Goal: Task Accomplishment & Management: Manage account settings

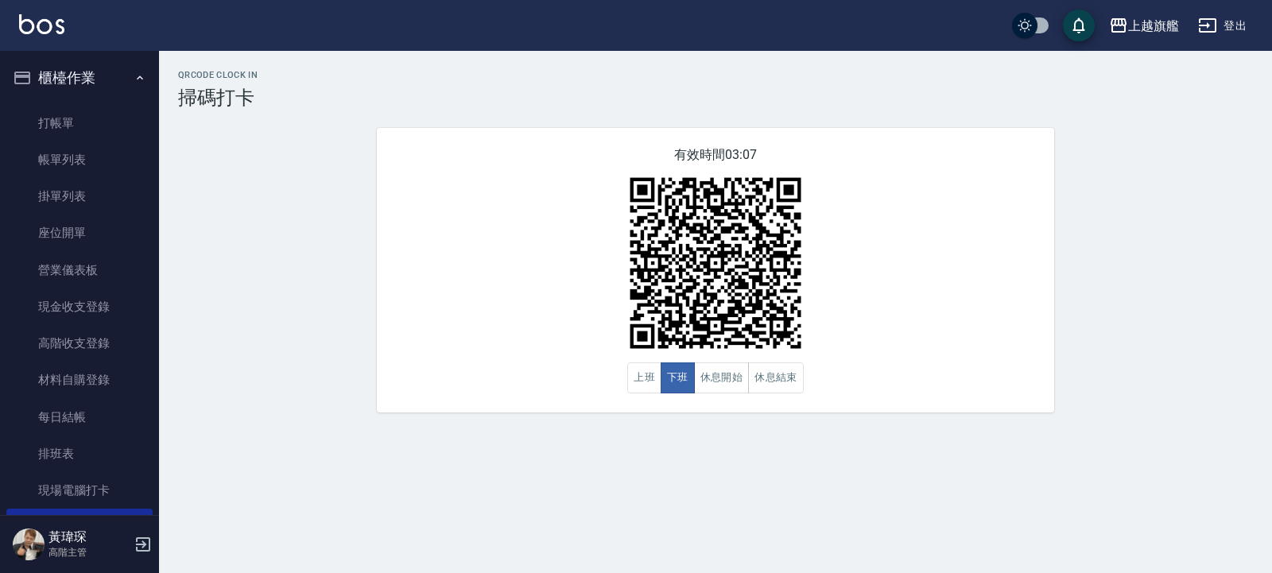
scroll to position [95, 0]
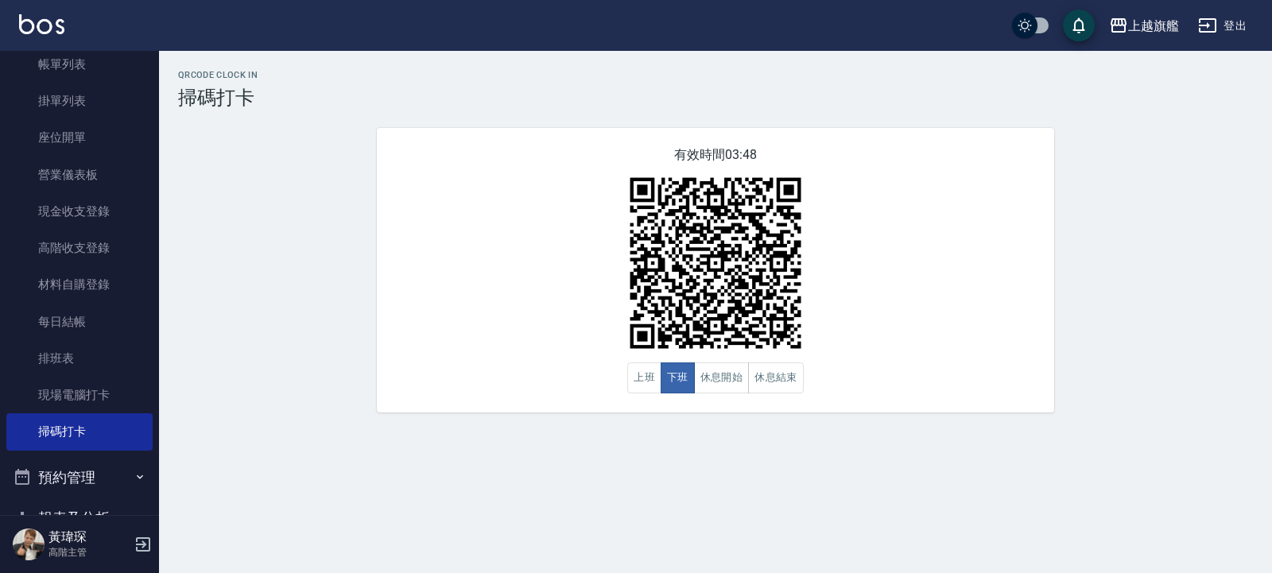
drag, startPoint x: 310, startPoint y: 218, endPoint x: 310, endPoint y: 258, distance: 39.8
click at [309, 227] on div "QRcode Clock In 掃碼打卡 有效時間 03:48 上班 下班 休息開始 休息結束" at bounding box center [715, 241] width 1113 height 343
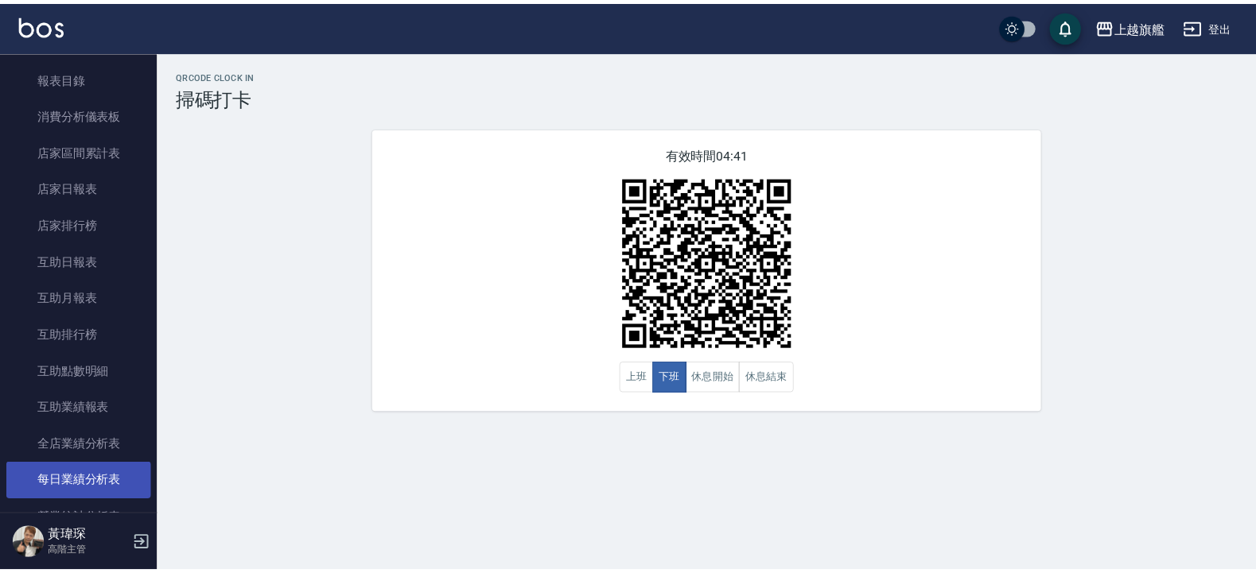
scroll to position [668, 0]
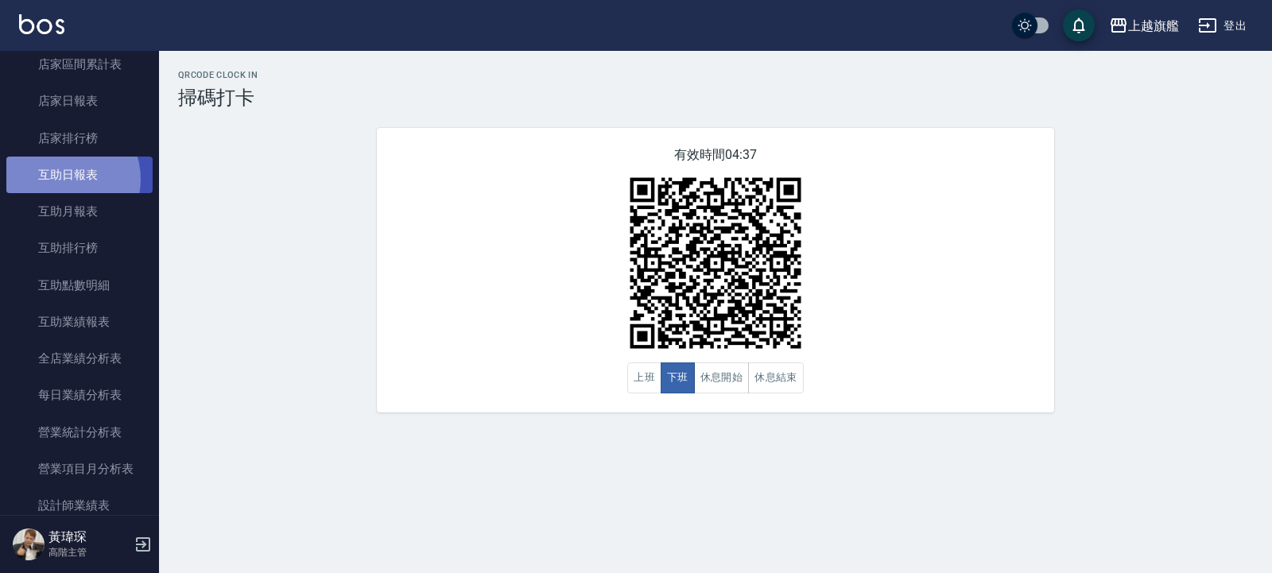
click at [62, 180] on link "互助日報表" at bounding box center [79, 175] width 146 height 37
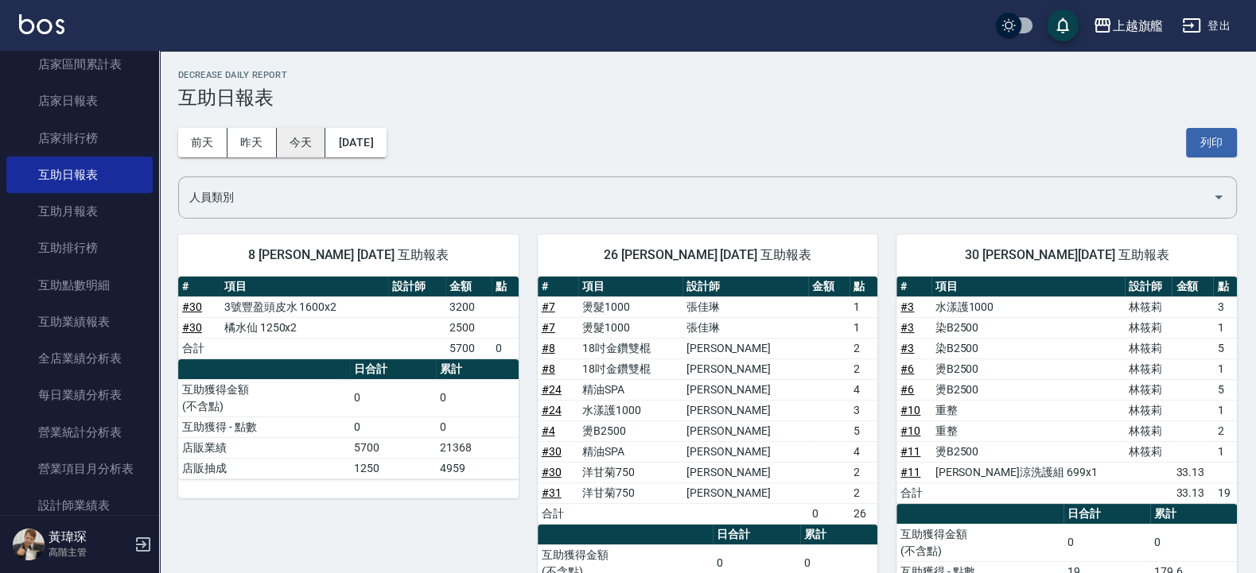
click at [289, 142] on button "今天" at bounding box center [301, 142] width 49 height 29
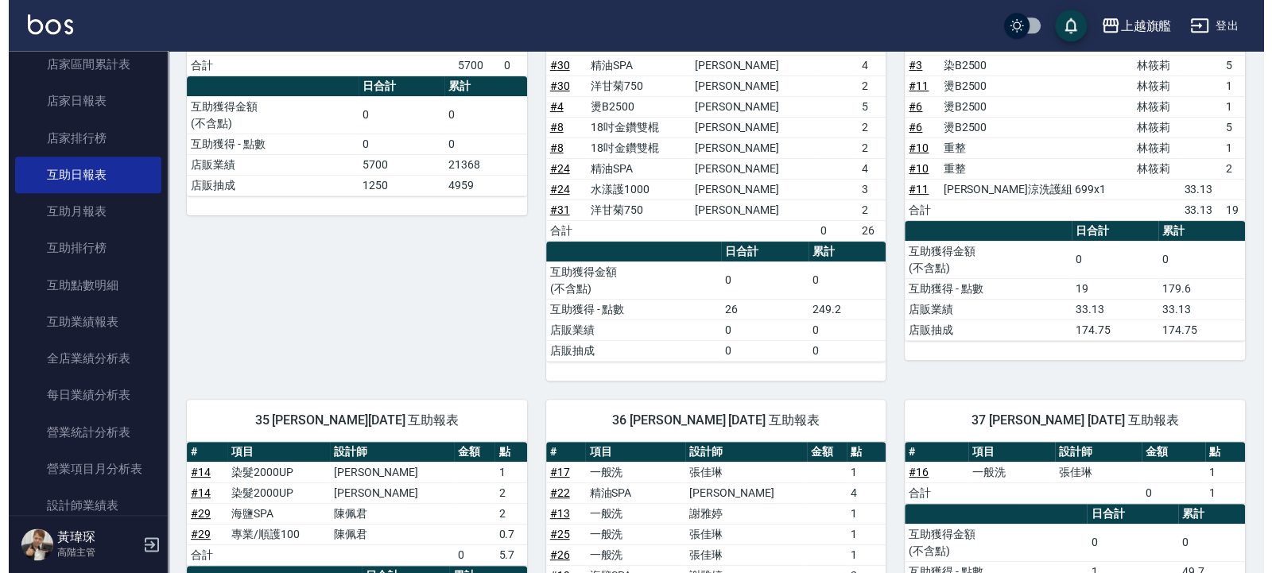
scroll to position [236, 0]
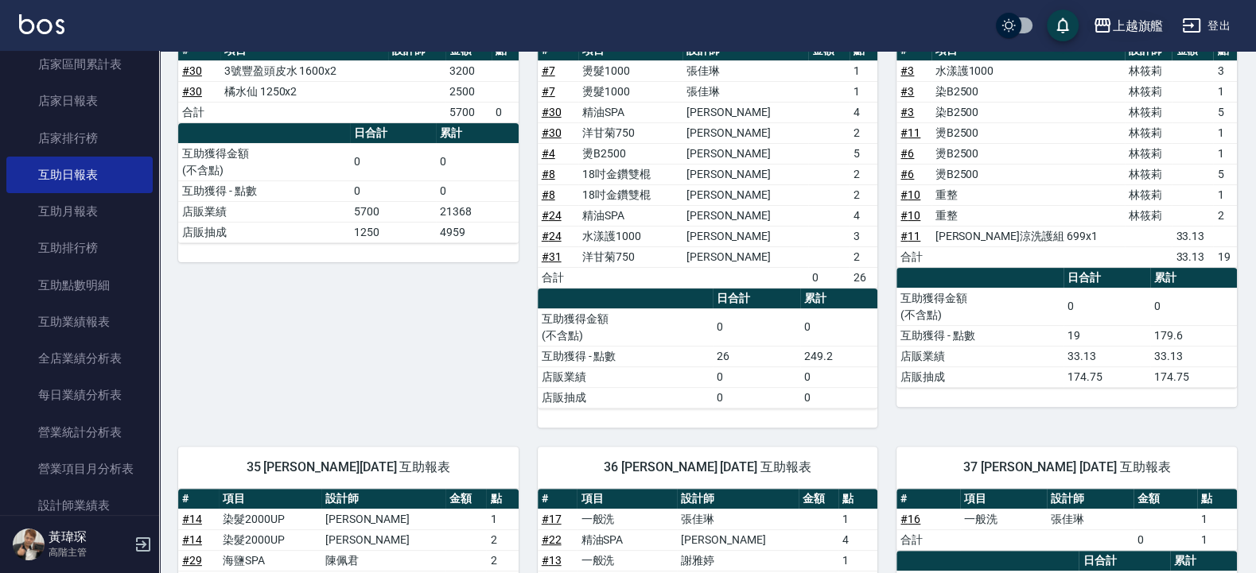
click at [1159, 21] on div "上越旗艦" at bounding box center [1137, 26] width 51 height 20
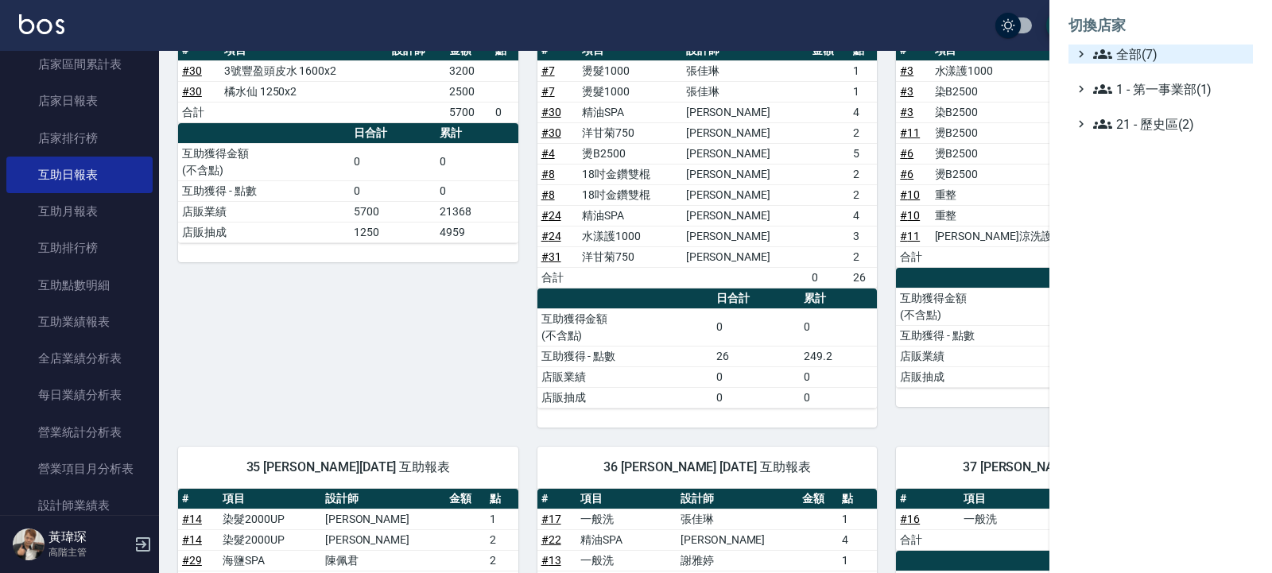
click at [1153, 58] on span "全部(7)" at bounding box center [1169, 54] width 153 height 19
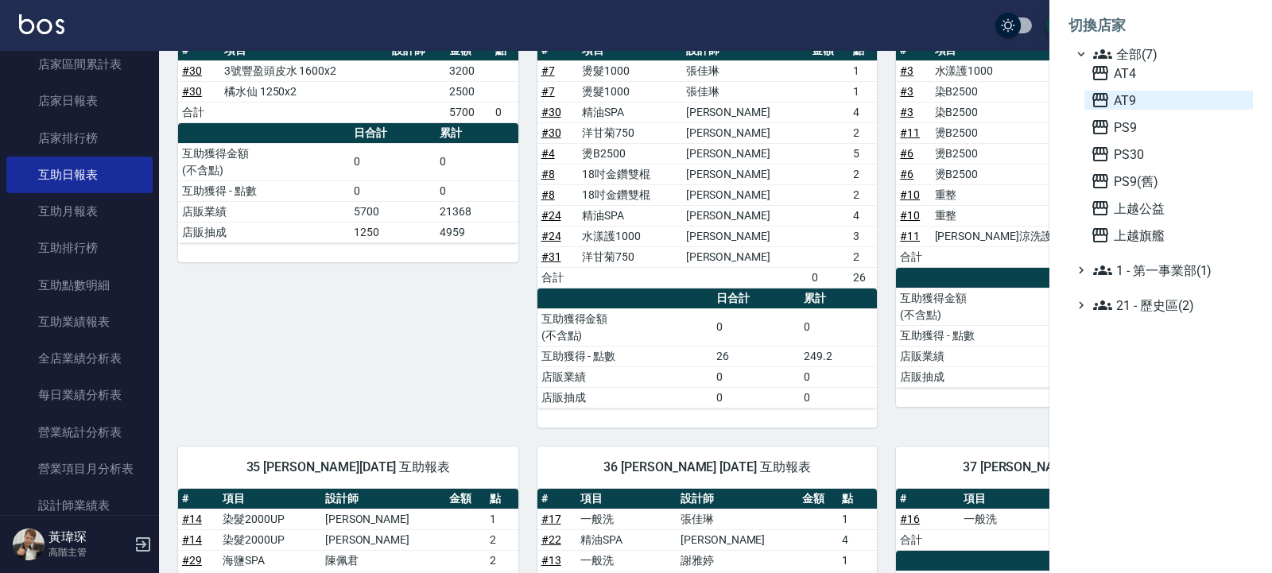
click at [1148, 103] on span "AT9" at bounding box center [1169, 100] width 156 height 19
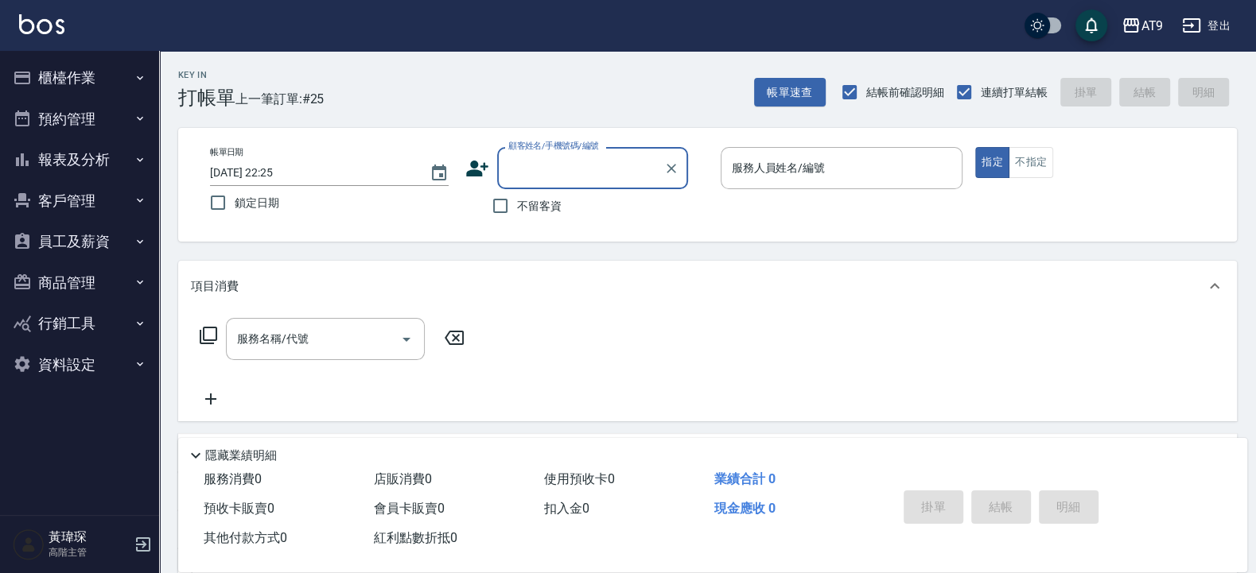
click at [87, 208] on button "客戶管理" at bounding box center [79, 201] width 146 height 41
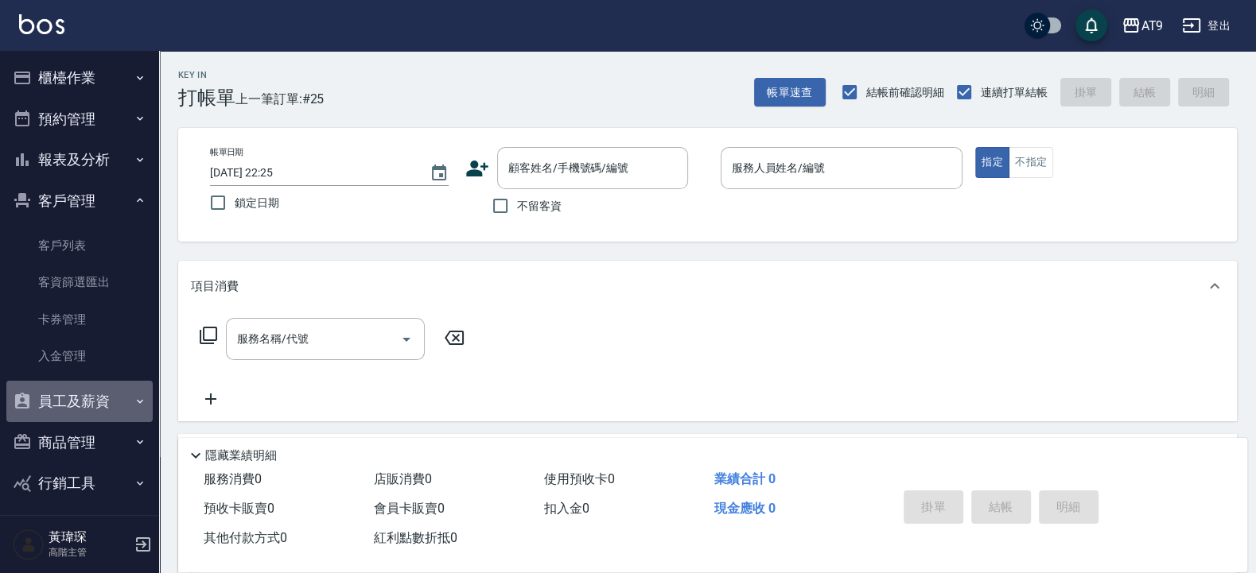
drag, startPoint x: 120, startPoint y: 405, endPoint x: 107, endPoint y: 404, distance: 12.7
click at [134, 404] on icon "button" at bounding box center [140, 401] width 13 height 13
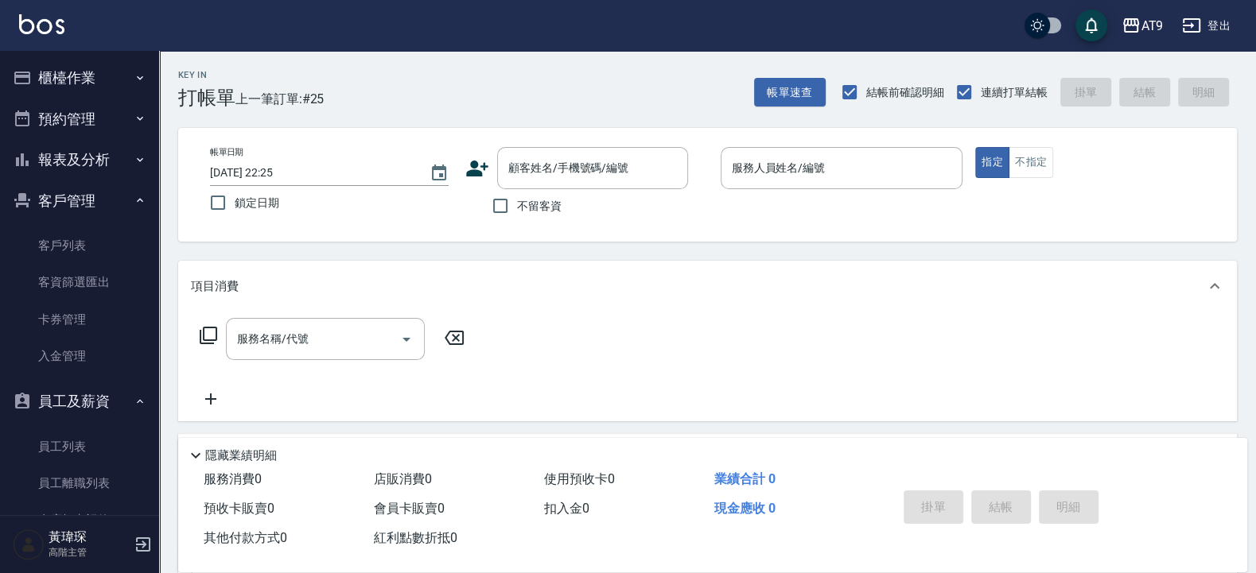
click at [91, 165] on button "報表及分析" at bounding box center [79, 159] width 146 height 41
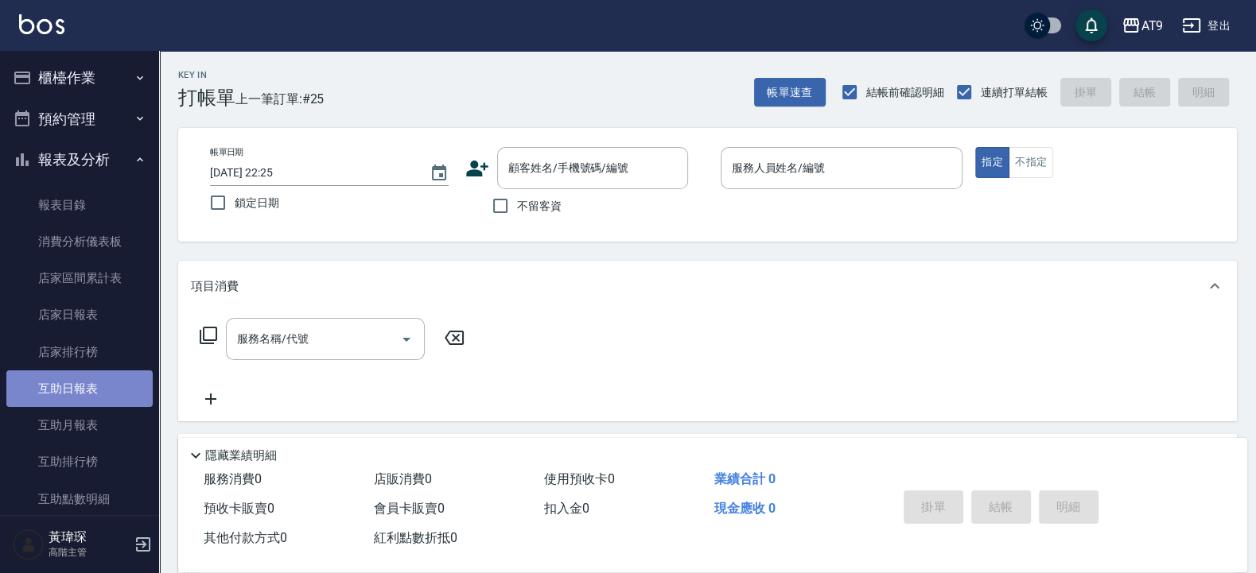
click at [111, 389] on link "互助日報表" at bounding box center [79, 389] width 146 height 37
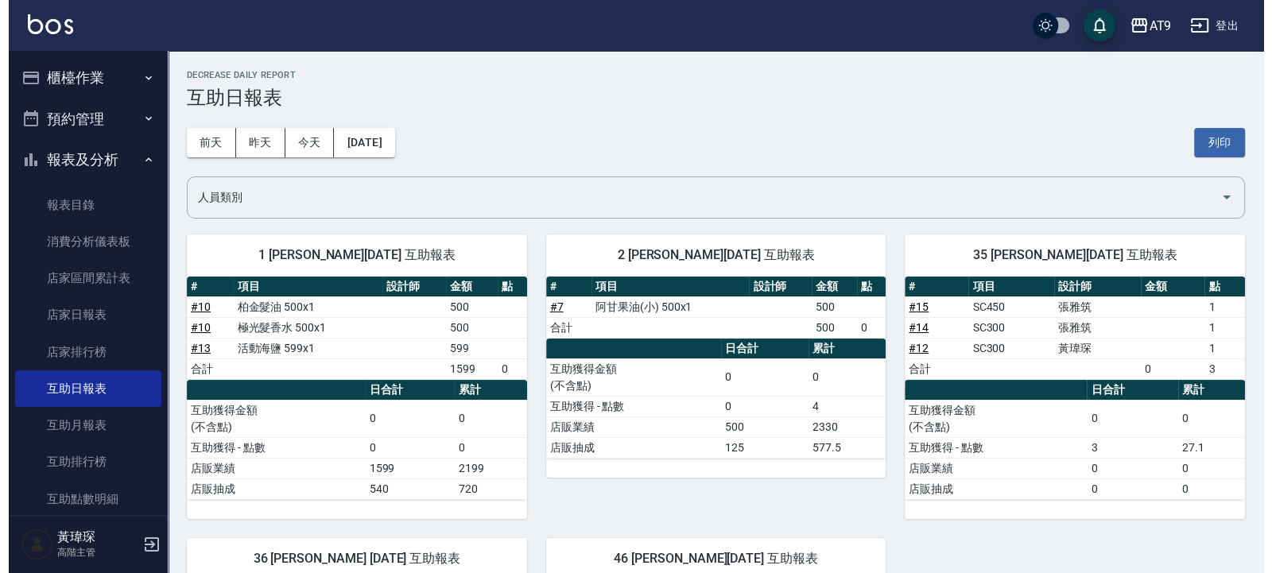
scroll to position [335, 0]
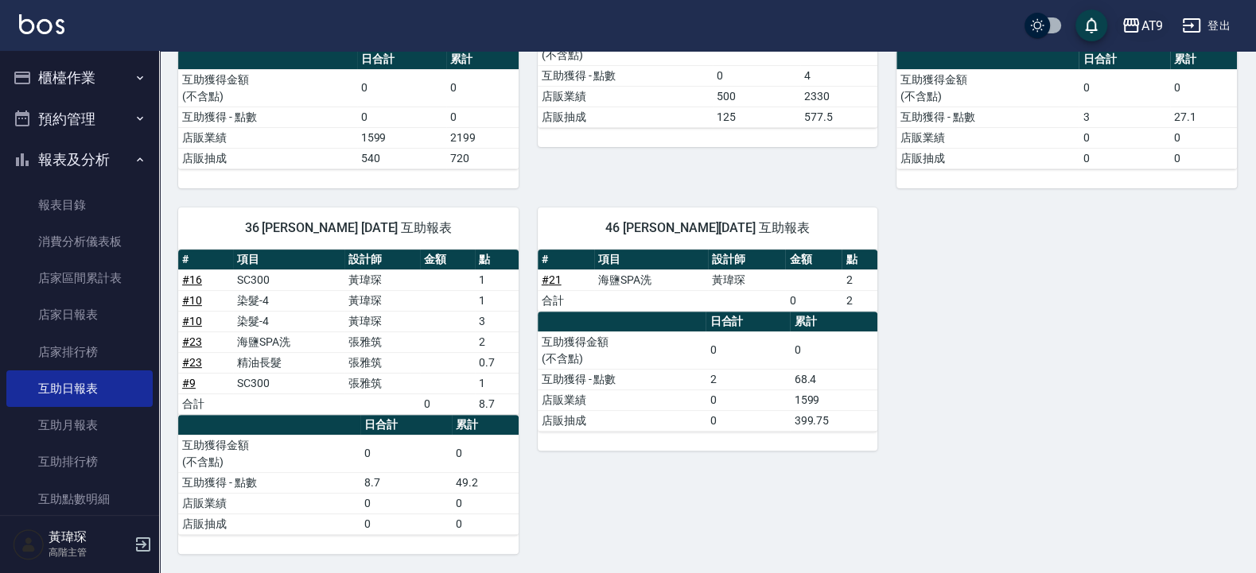
click at [1148, 28] on div "AT9" at bounding box center [1151, 26] width 22 height 20
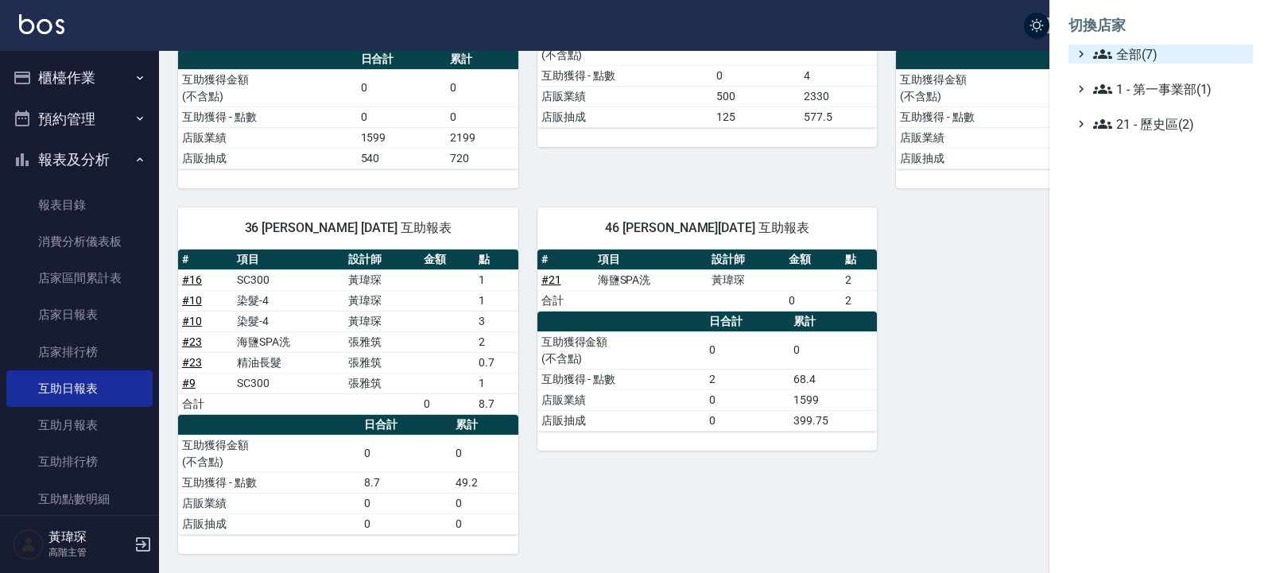
click at [1128, 54] on span "全部(7)" at bounding box center [1169, 54] width 153 height 19
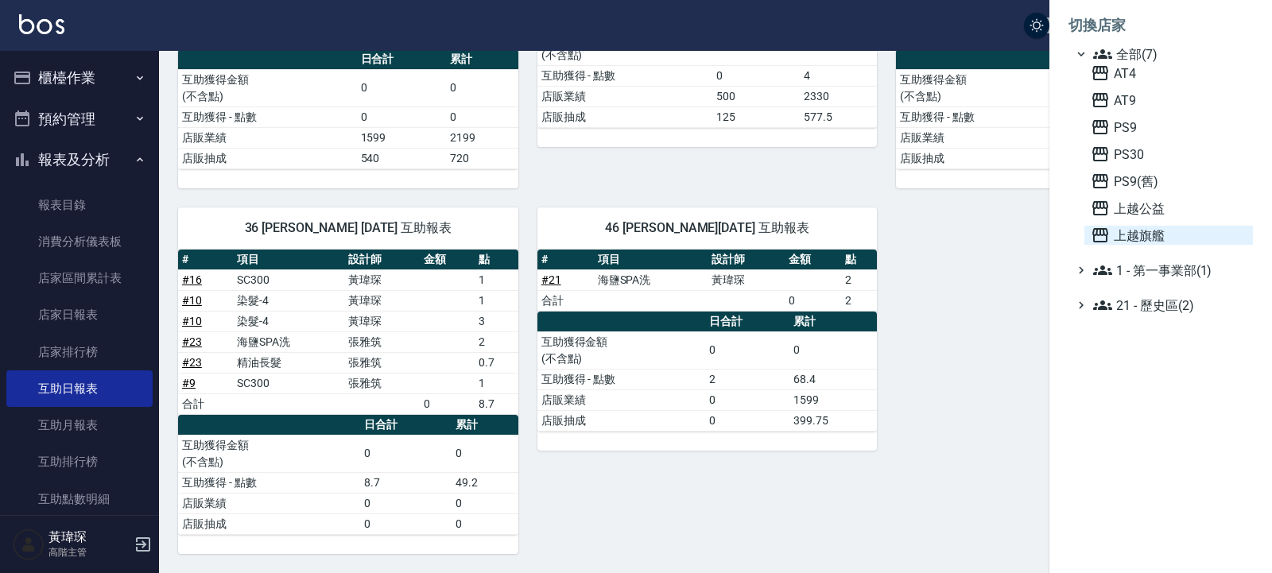
click at [1165, 235] on span "上越旗艦" at bounding box center [1169, 235] width 156 height 19
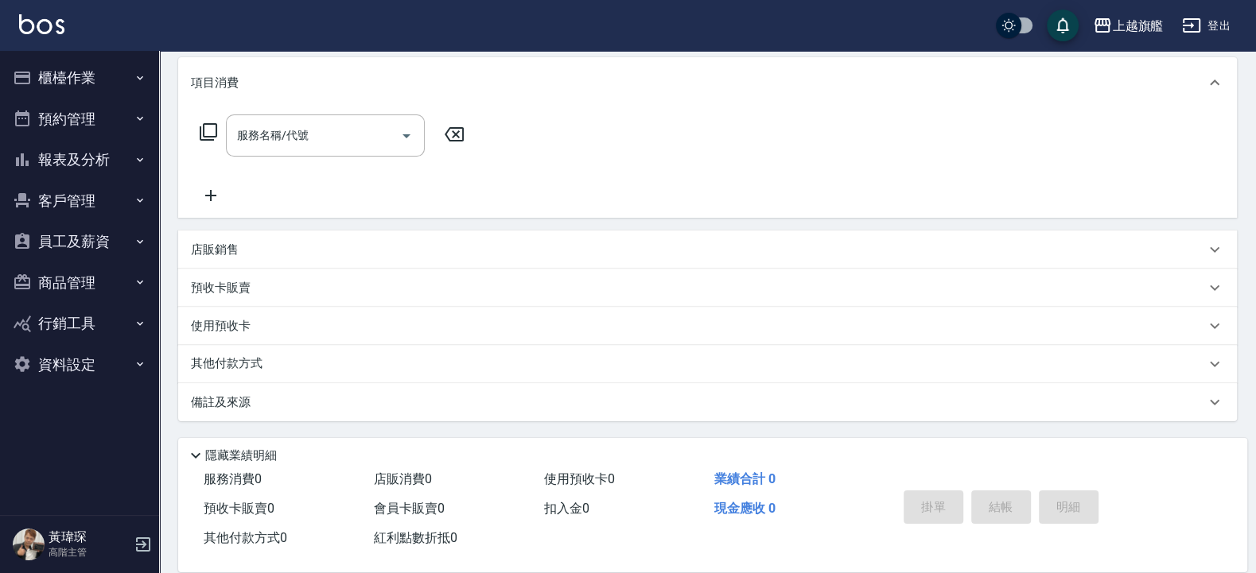
scroll to position [204, 0]
click at [60, 158] on button "報表及分析" at bounding box center [79, 159] width 146 height 41
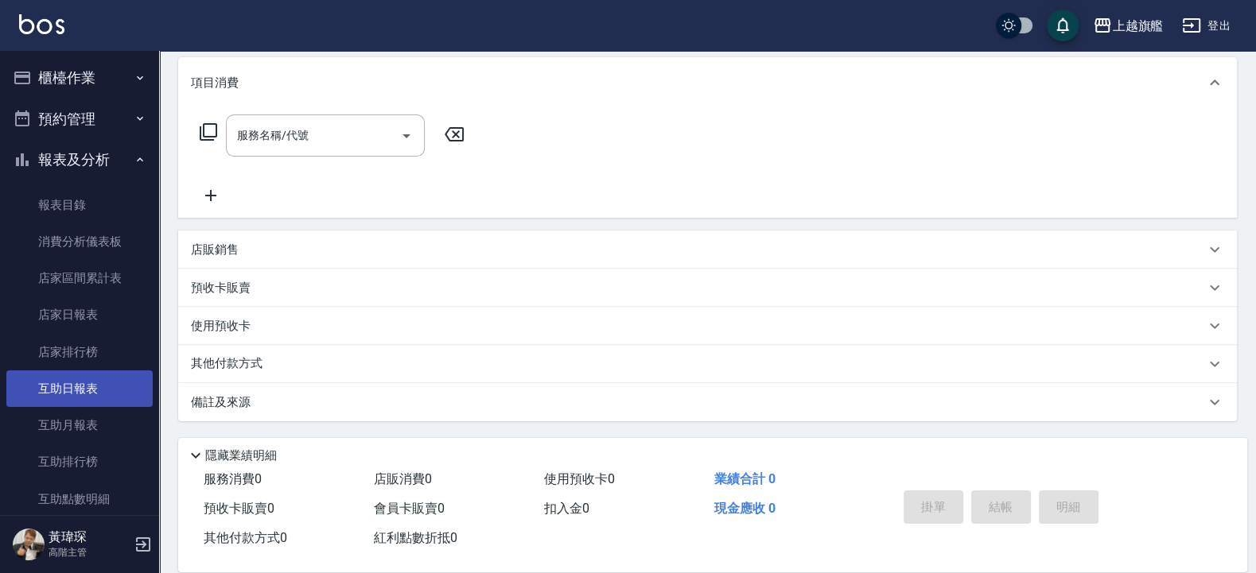
drag, startPoint x: 95, startPoint y: 376, endPoint x: 84, endPoint y: 381, distance: 11.4
click at [94, 377] on link "互助日報表" at bounding box center [79, 389] width 146 height 37
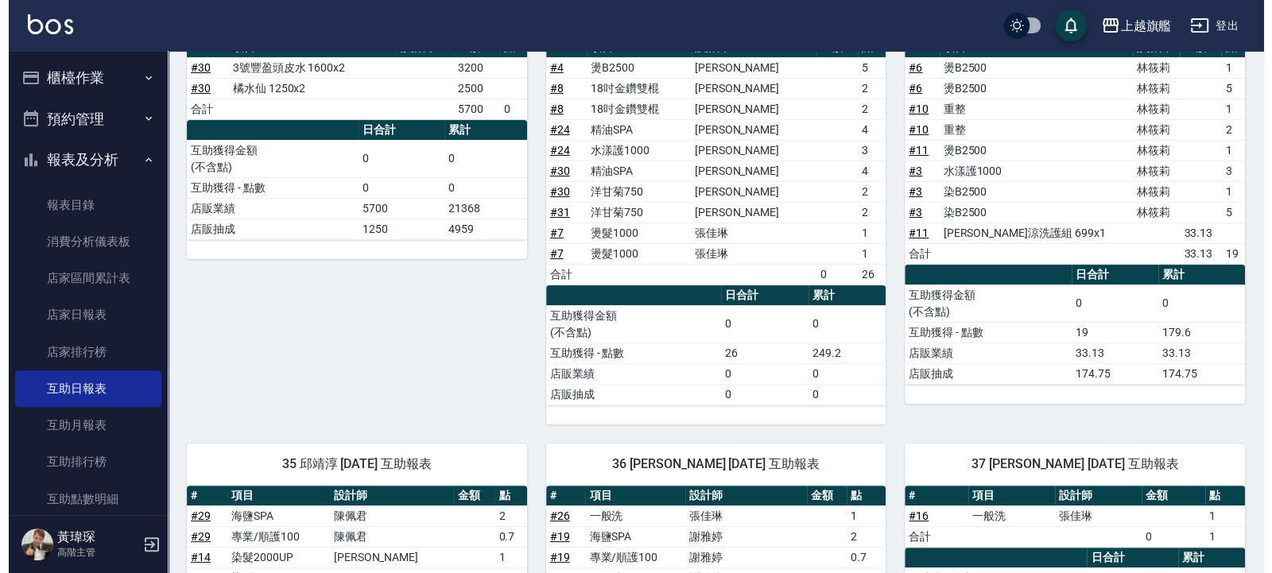
scroll to position [141, 0]
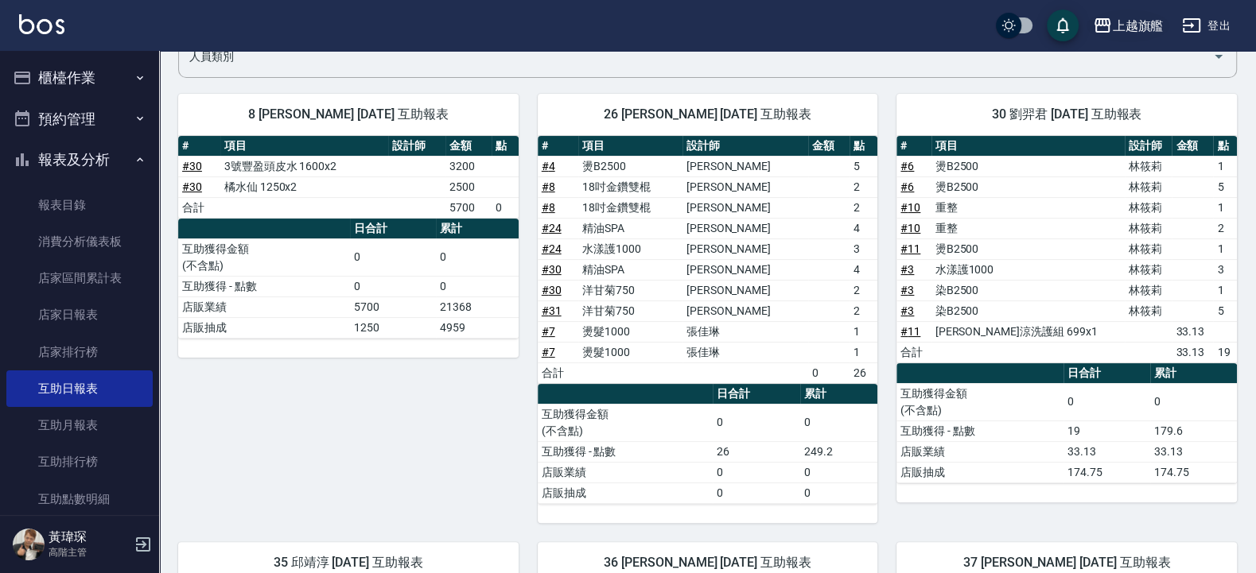
click at [1109, 24] on icon "button" at bounding box center [1102, 25] width 16 height 14
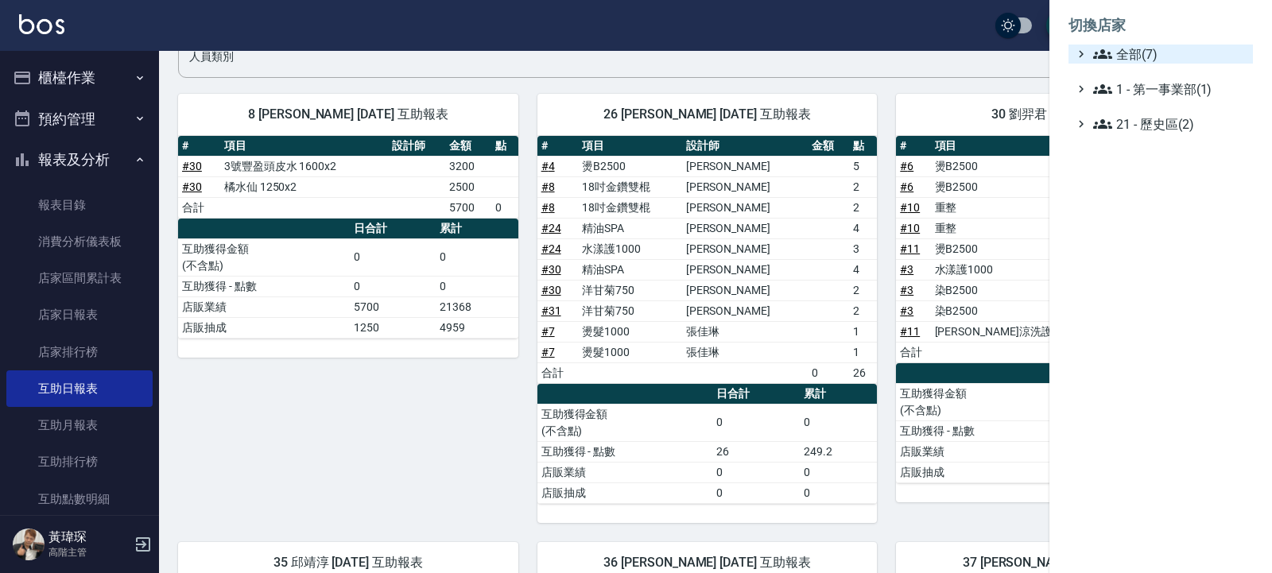
click at [1137, 56] on span "全部(7)" at bounding box center [1169, 54] width 153 height 19
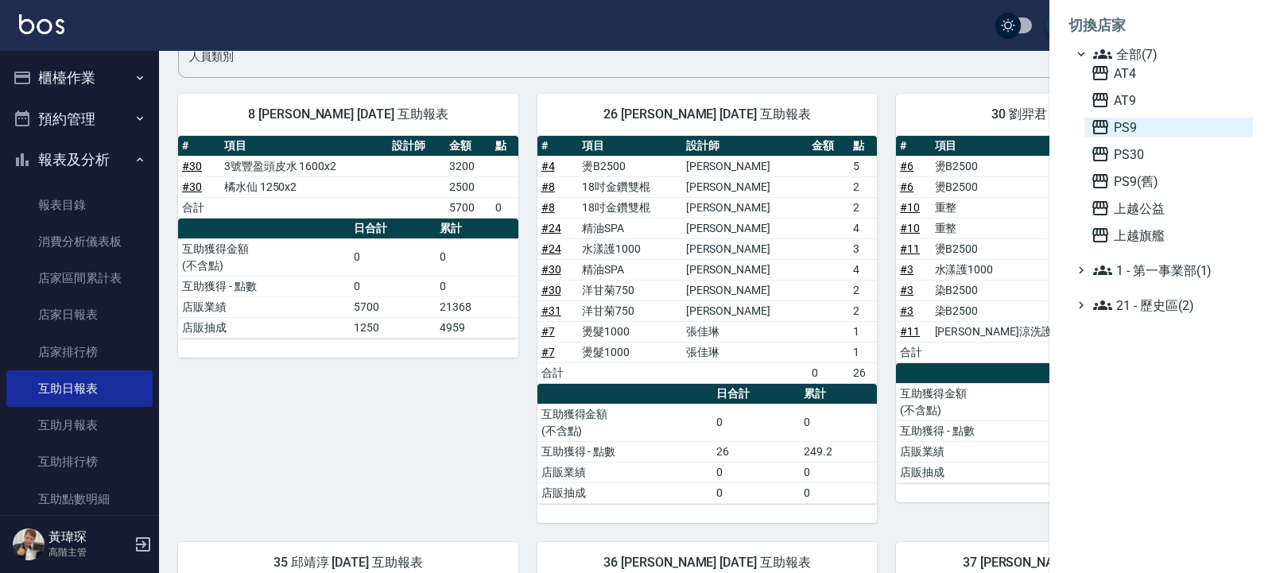
click at [1144, 130] on span "PS9" at bounding box center [1169, 127] width 156 height 19
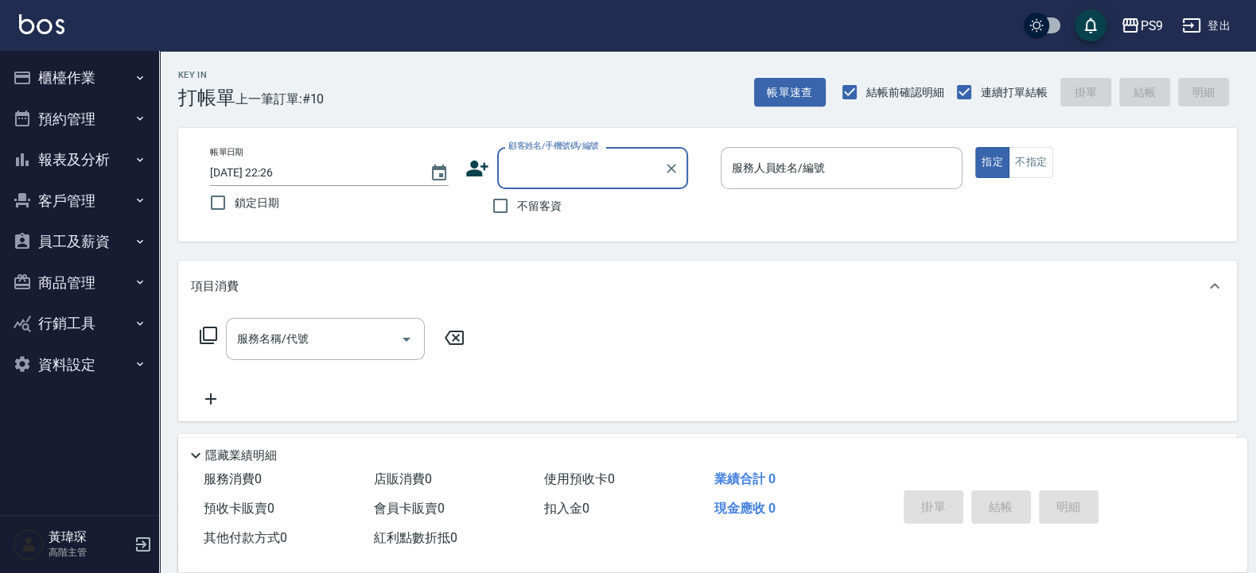
click at [110, 198] on button "客戶管理" at bounding box center [79, 201] width 146 height 41
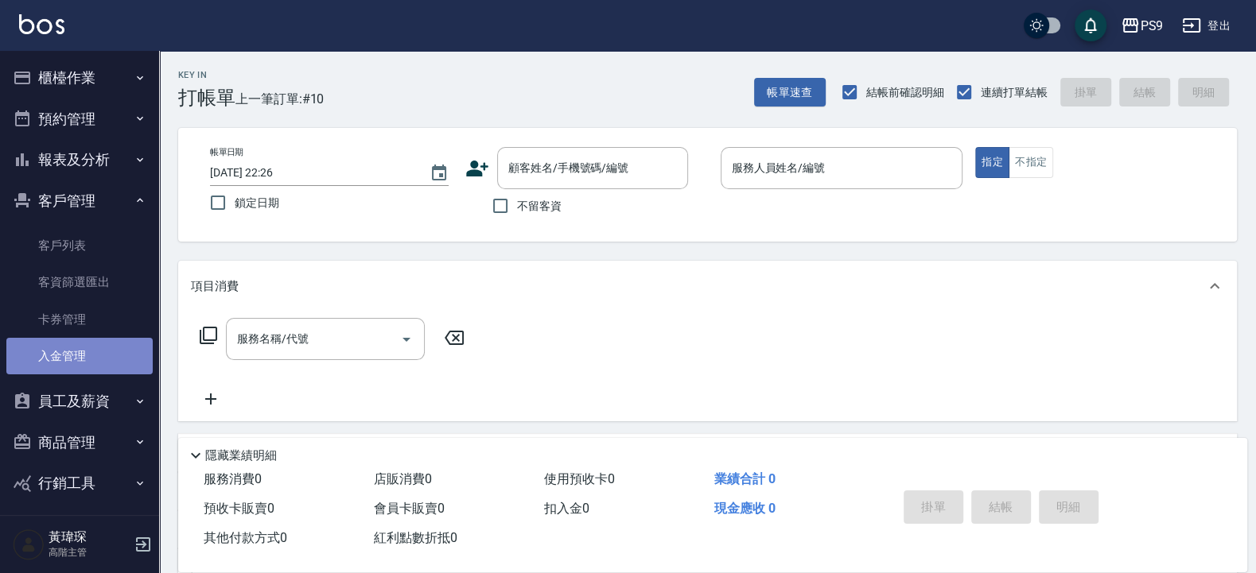
click at [86, 357] on link "入金管理" at bounding box center [79, 356] width 146 height 37
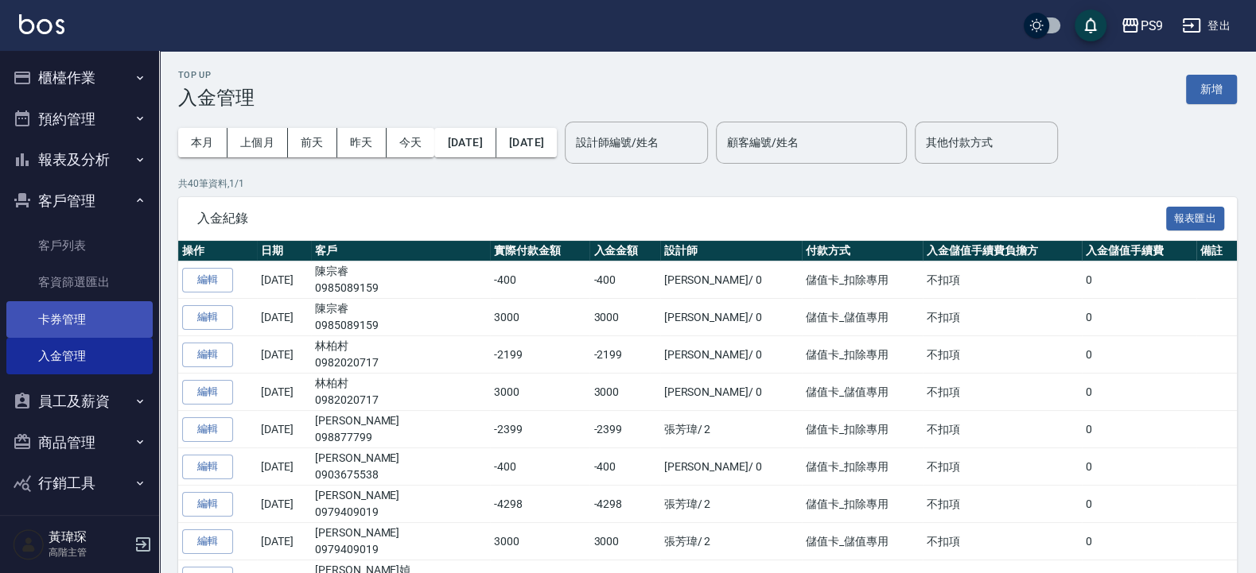
click at [107, 311] on link "卡券管理" at bounding box center [79, 319] width 146 height 37
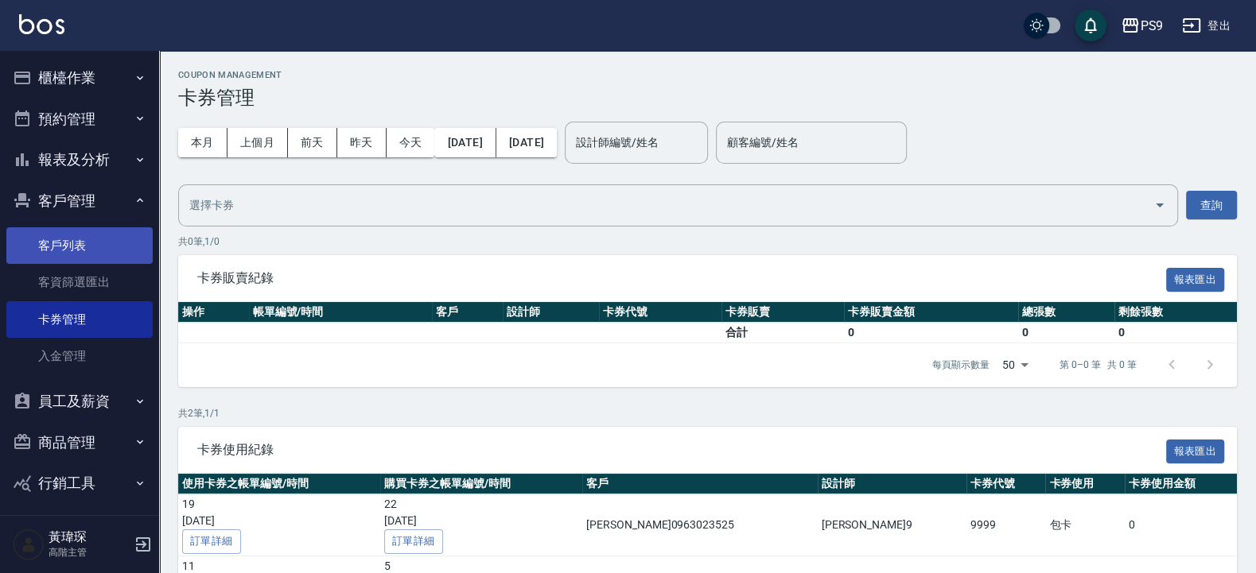
click at [98, 253] on link "客戶列表" at bounding box center [79, 245] width 146 height 37
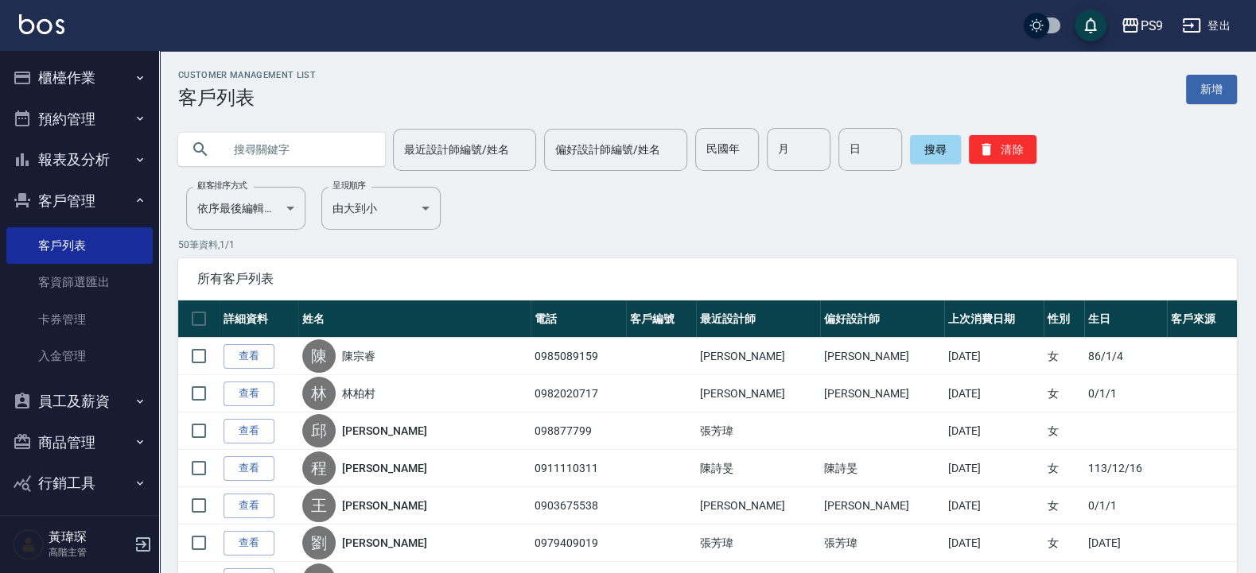
click at [266, 159] on input "text" at bounding box center [298, 149] width 150 height 43
type input "0961551436"
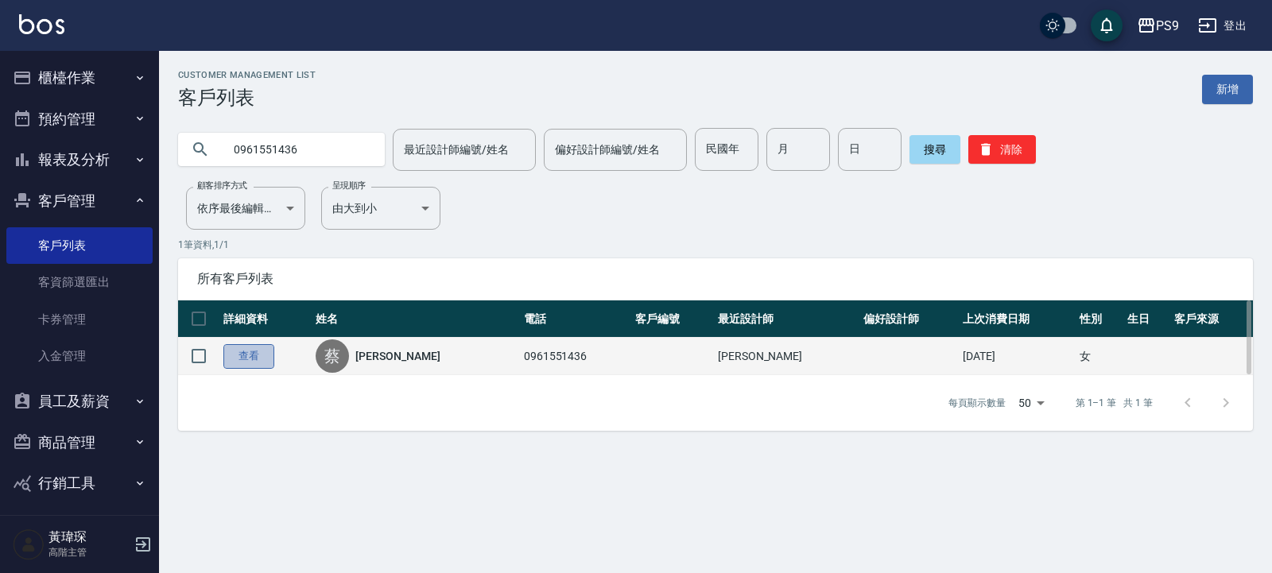
click at [237, 355] on link "查看" at bounding box center [248, 356] width 51 height 25
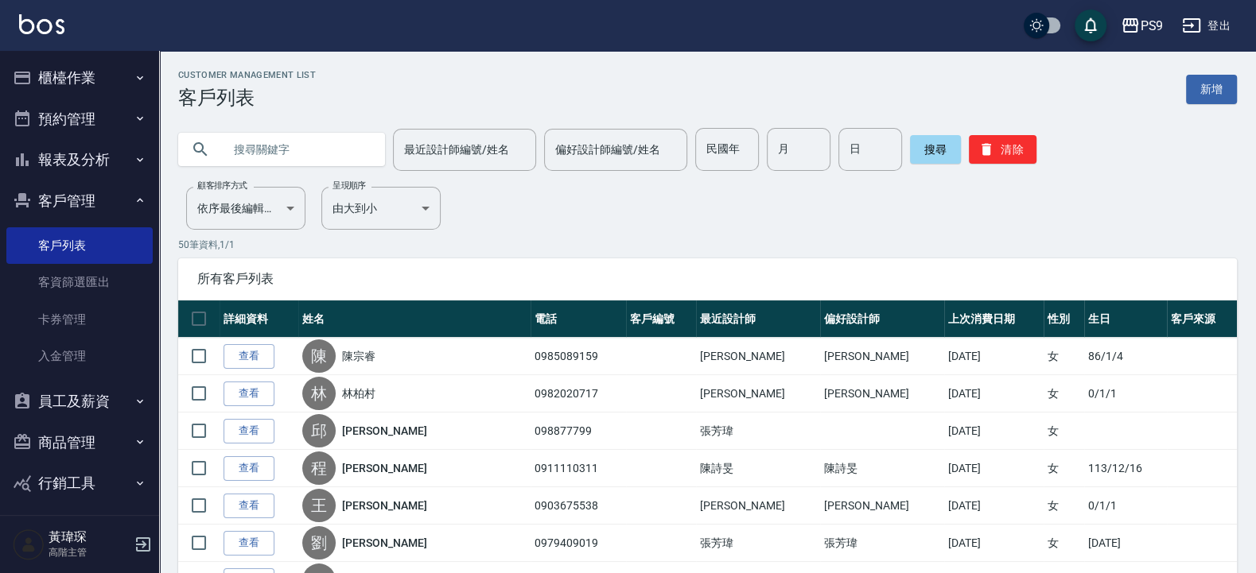
click at [328, 150] on input "text" at bounding box center [298, 149] width 150 height 43
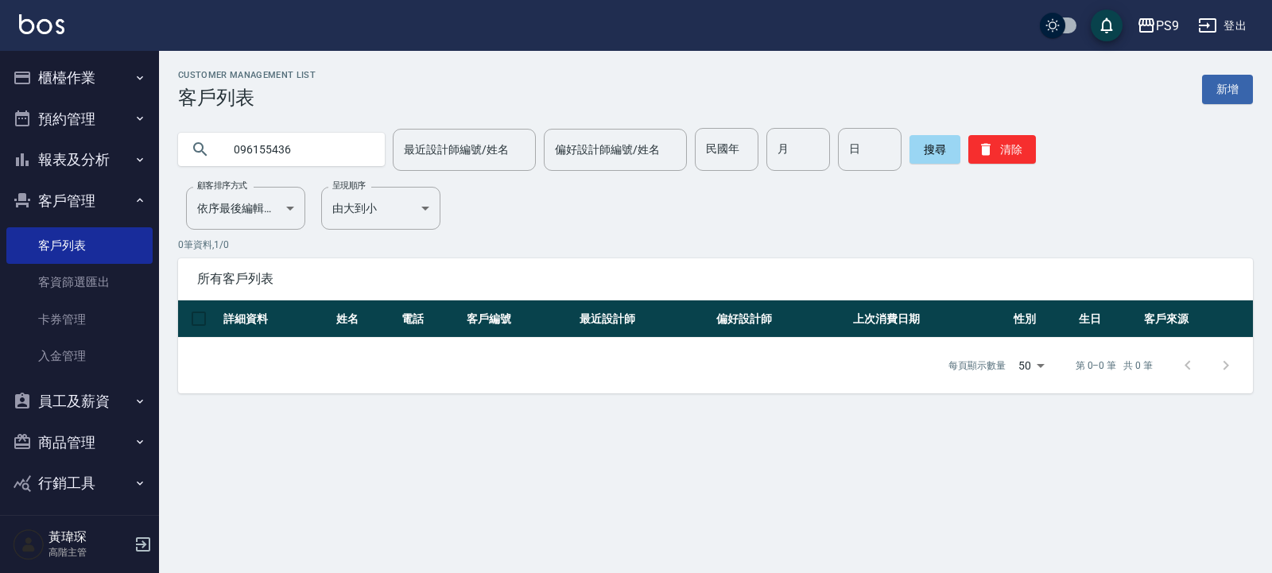
click at [263, 153] on input "096155436" at bounding box center [298, 149] width 150 height 43
click at [274, 150] on input "096155436" at bounding box center [298, 149] width 150 height 43
click at [270, 150] on input "096155436" at bounding box center [298, 149] width 150 height 43
type input "0961551436"
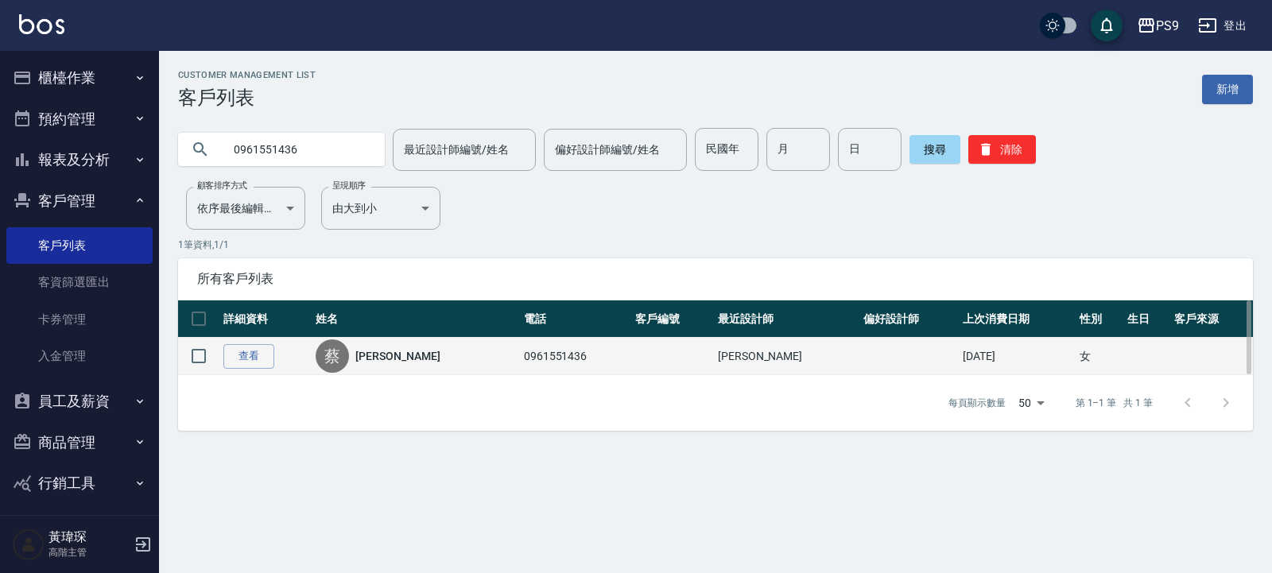
click at [1076, 355] on td "女" at bounding box center [1100, 356] width 48 height 37
click at [263, 350] on link "查看" at bounding box center [248, 356] width 51 height 25
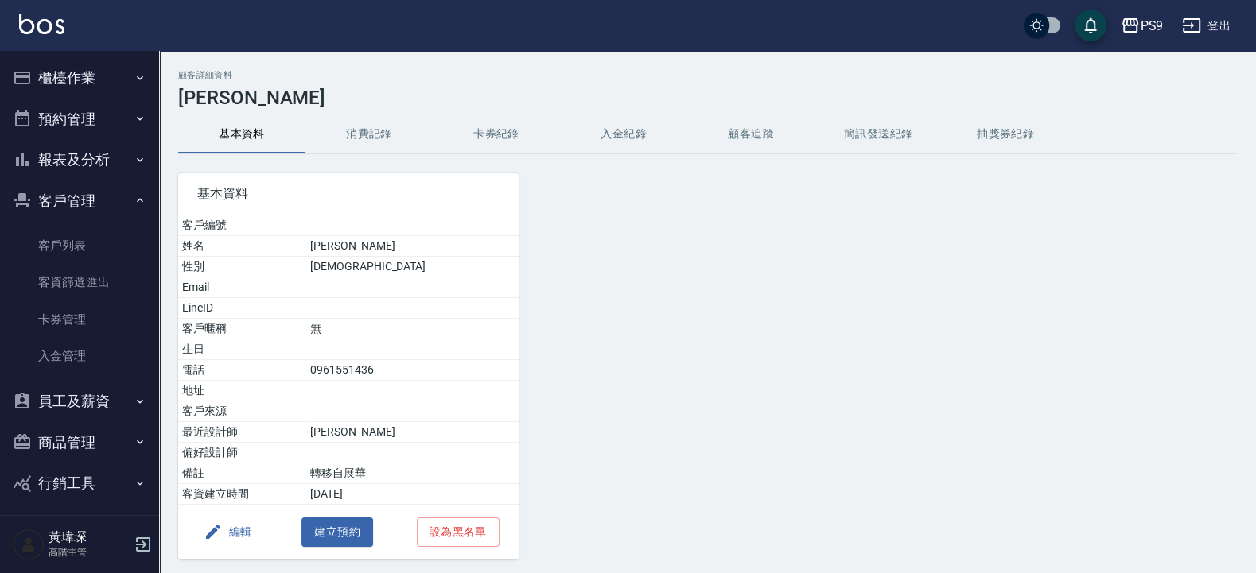
click at [215, 529] on icon "button" at bounding box center [213, 531] width 19 height 19
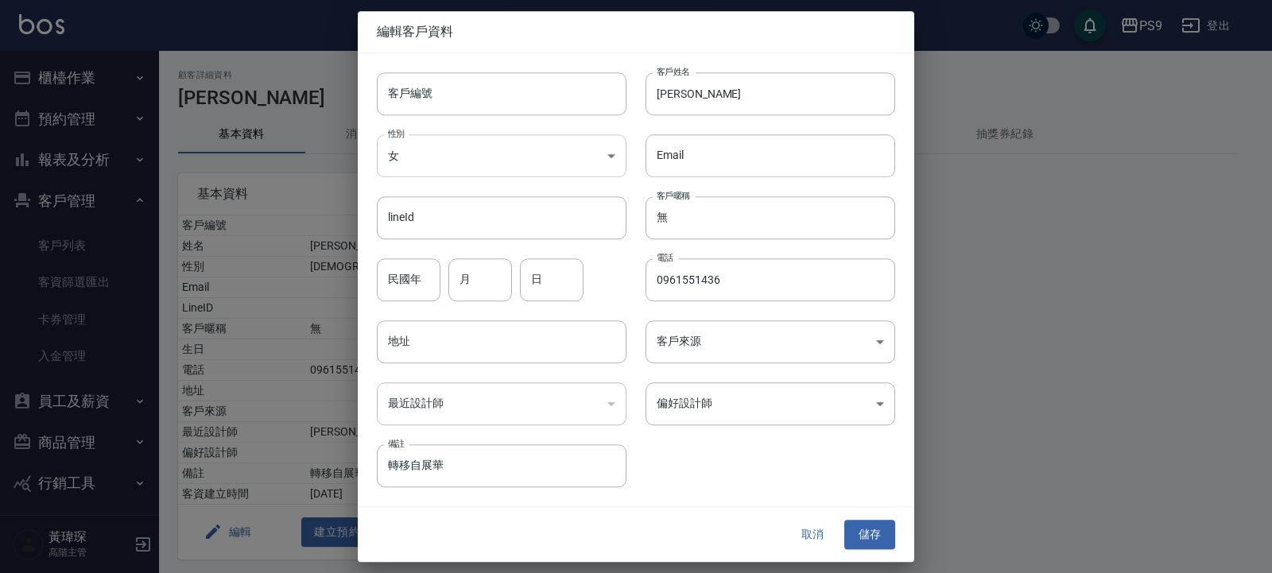
click at [563, 165] on body "PS9 登出 櫃檯作業 打帳單 帳單列表 掛單列表 座位開單 營業儀表板 現金收支登錄 高階收支登錄 材料自購登錄 每日結帳 排班表 現場電腦打卡 掃碼打卡 …" at bounding box center [636, 313] width 1272 height 627
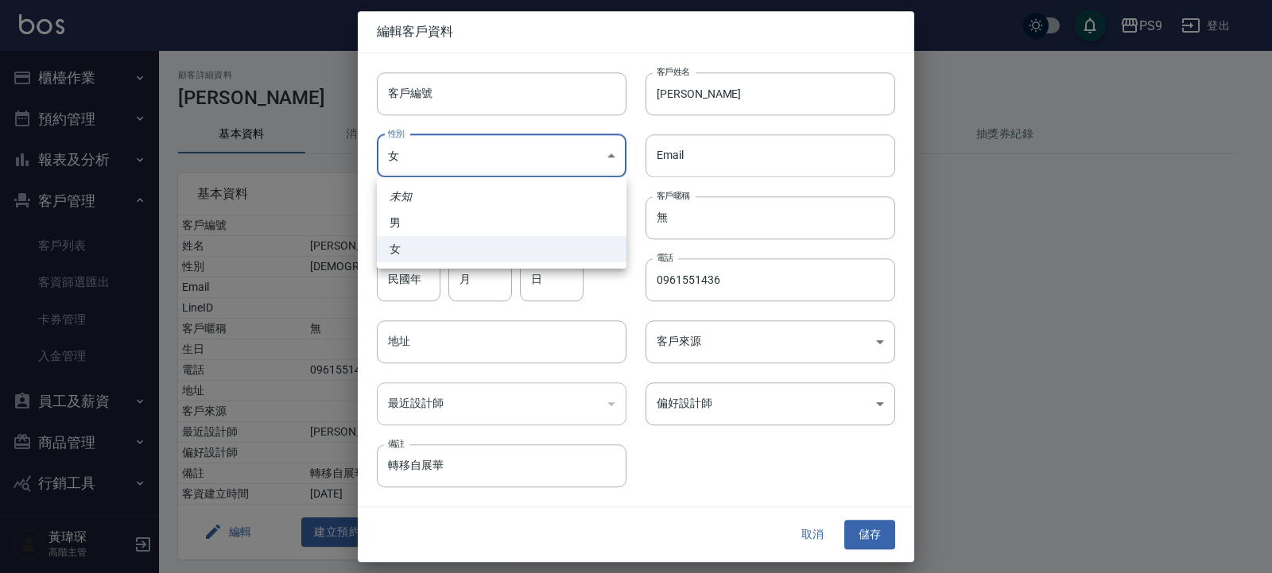
click at [470, 219] on li "男" at bounding box center [502, 223] width 250 height 26
type input "MALE"
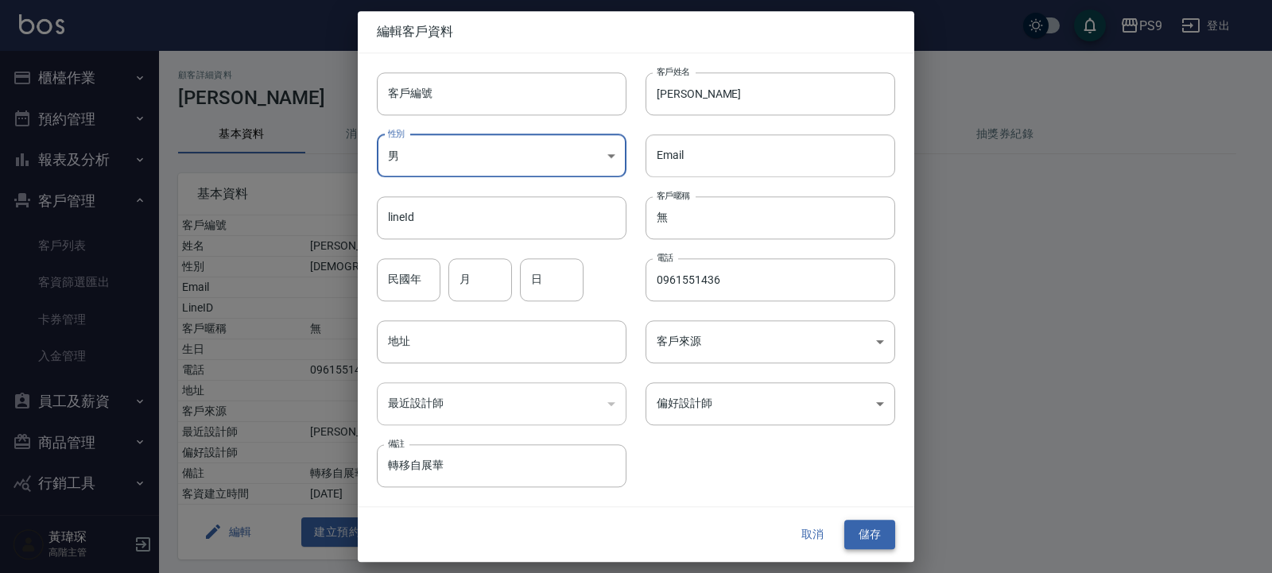
click at [882, 543] on button "儲存" at bounding box center [870, 535] width 51 height 29
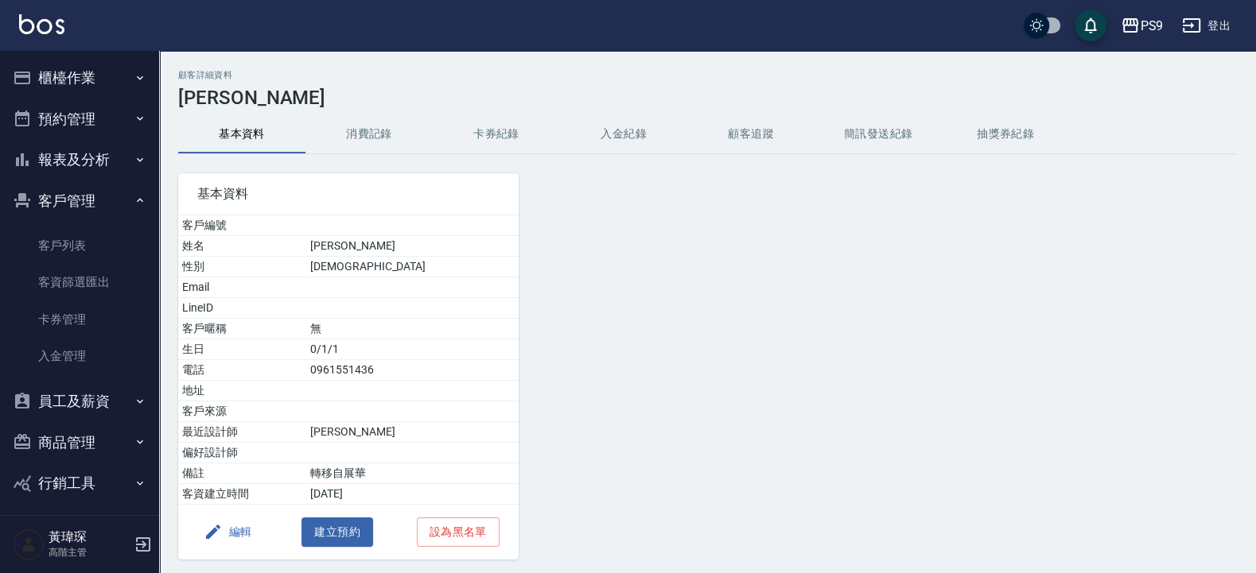
click at [579, 124] on button "入金紀錄" at bounding box center [623, 134] width 127 height 38
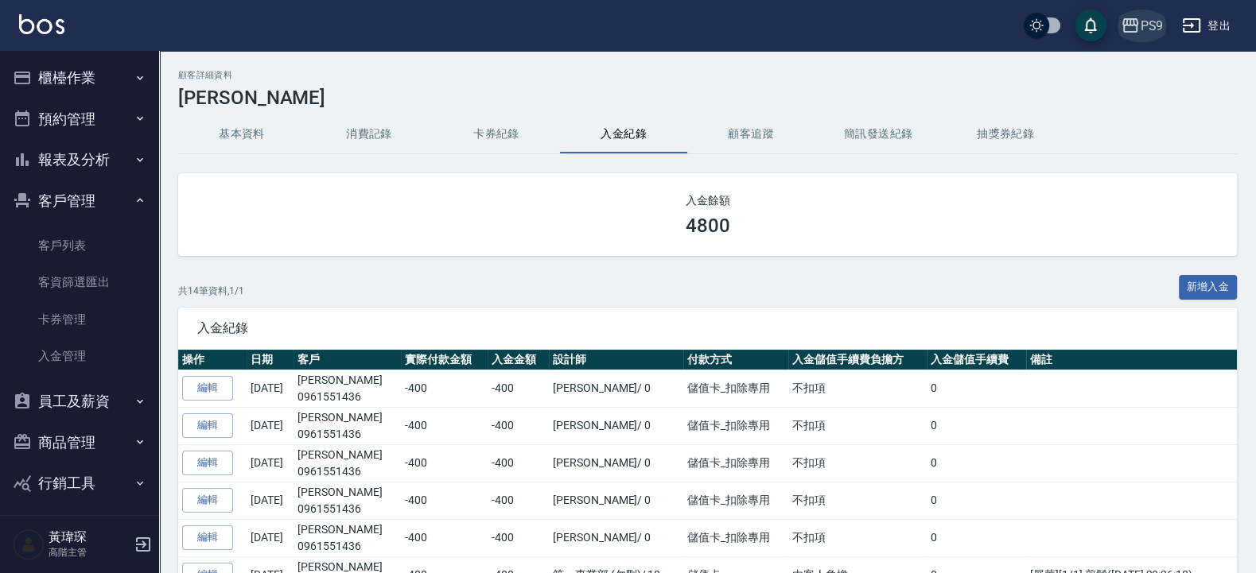
click at [1133, 27] on icon "button" at bounding box center [1129, 25] width 19 height 19
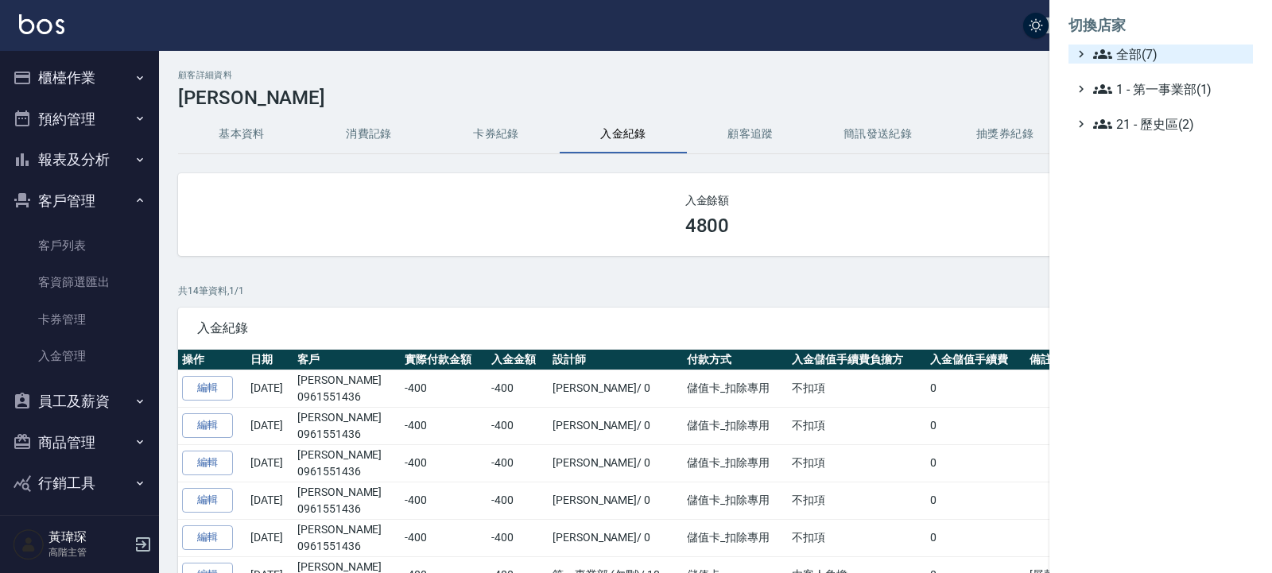
click at [1144, 51] on span "全部(7)" at bounding box center [1169, 54] width 153 height 19
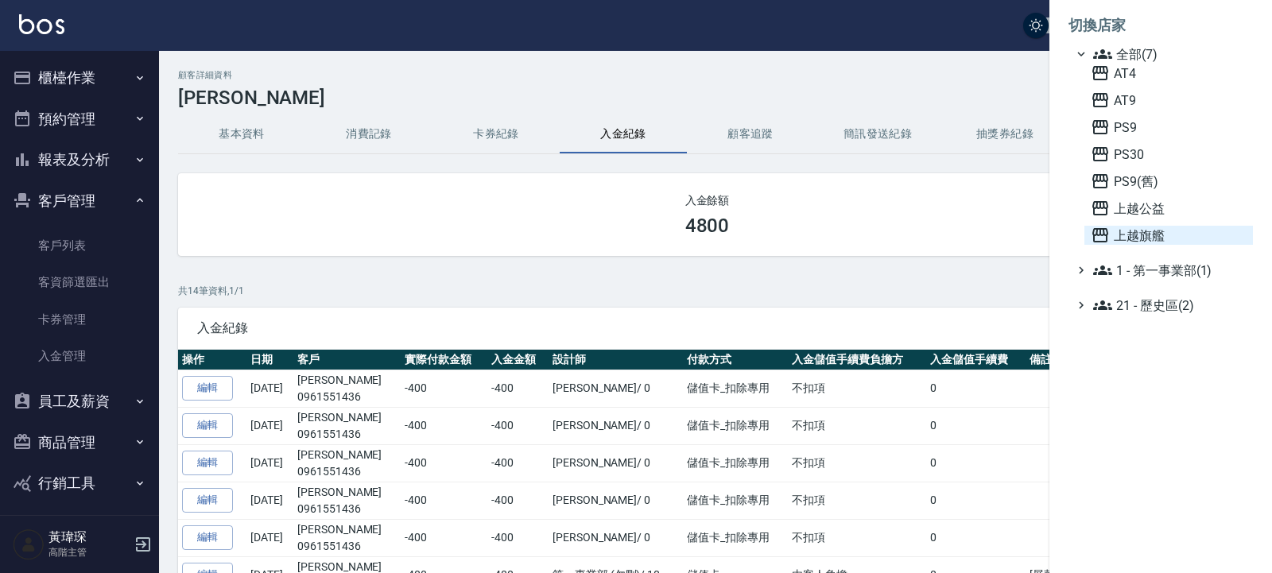
click at [1110, 241] on span "上越旗艦" at bounding box center [1169, 235] width 156 height 19
